Goal: Information Seeking & Learning: Learn about a topic

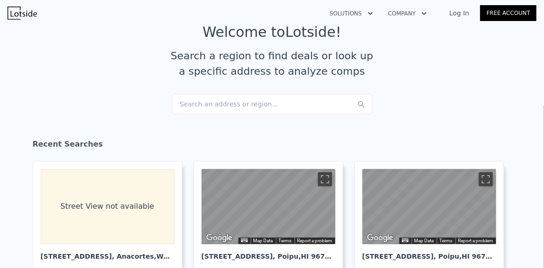
scroll to position [36, 0]
click at [194, 106] on div "Search an address or region..." at bounding box center [272, 103] width 200 height 21
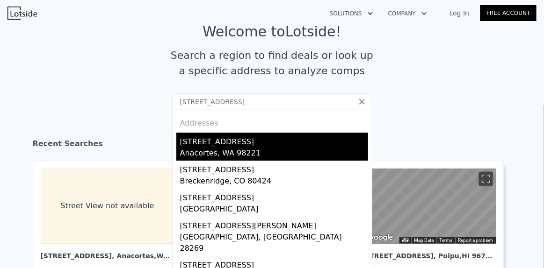
type input "[STREET_ADDRESS]"
click at [187, 144] on div "[STREET_ADDRESS]" at bounding box center [274, 140] width 188 height 15
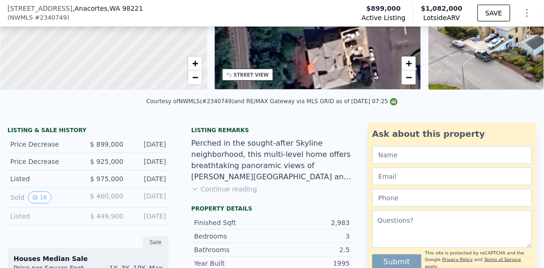
scroll to position [143, 0]
click at [32, 200] on icon "View historical data" at bounding box center [35, 197] width 6 height 6
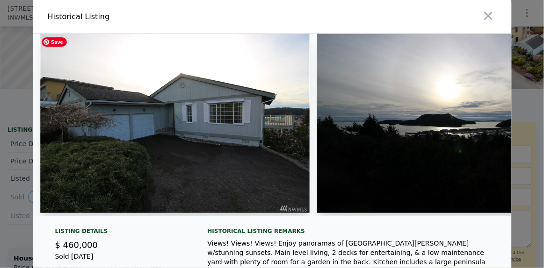
click at [177, 151] on img at bounding box center [174, 123] width 269 height 179
click at [369, 127] on img at bounding box center [451, 123] width 269 height 179
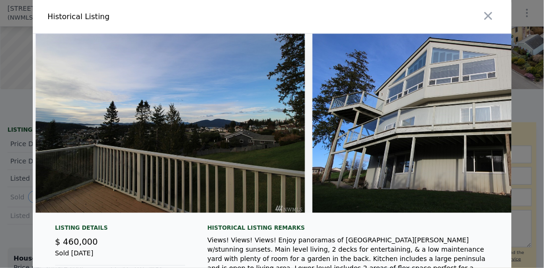
scroll to position [0, 0]
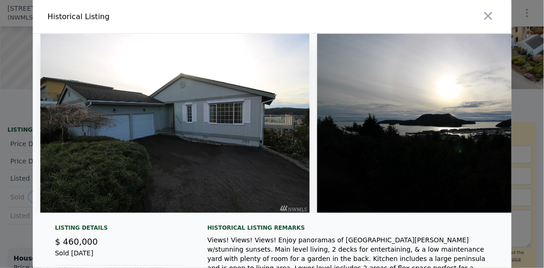
click at [0, 222] on div at bounding box center [272, 134] width 544 height 268
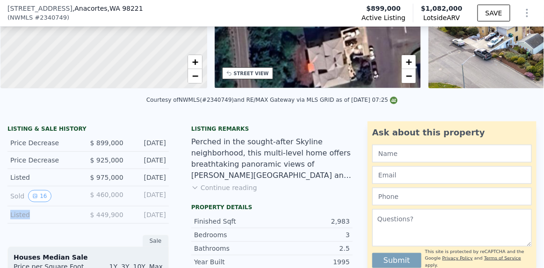
scroll to position [146, 0]
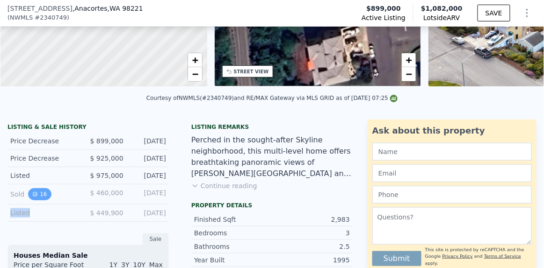
click at [33, 196] on icon "View historical data" at bounding box center [35, 195] width 4 height 4
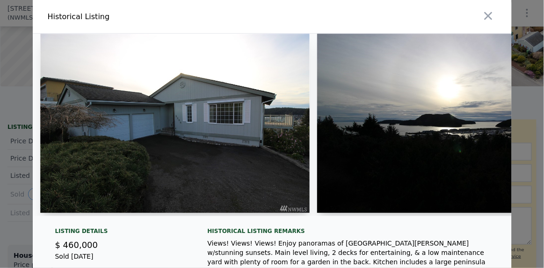
click at [504, 215] on div at bounding box center [451, 125] width 269 height 183
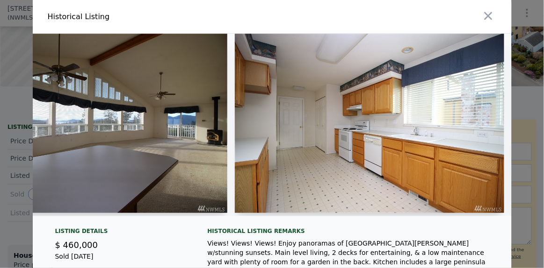
scroll to position [0, 1483]
